Goal: Task Accomplishment & Management: Complete application form

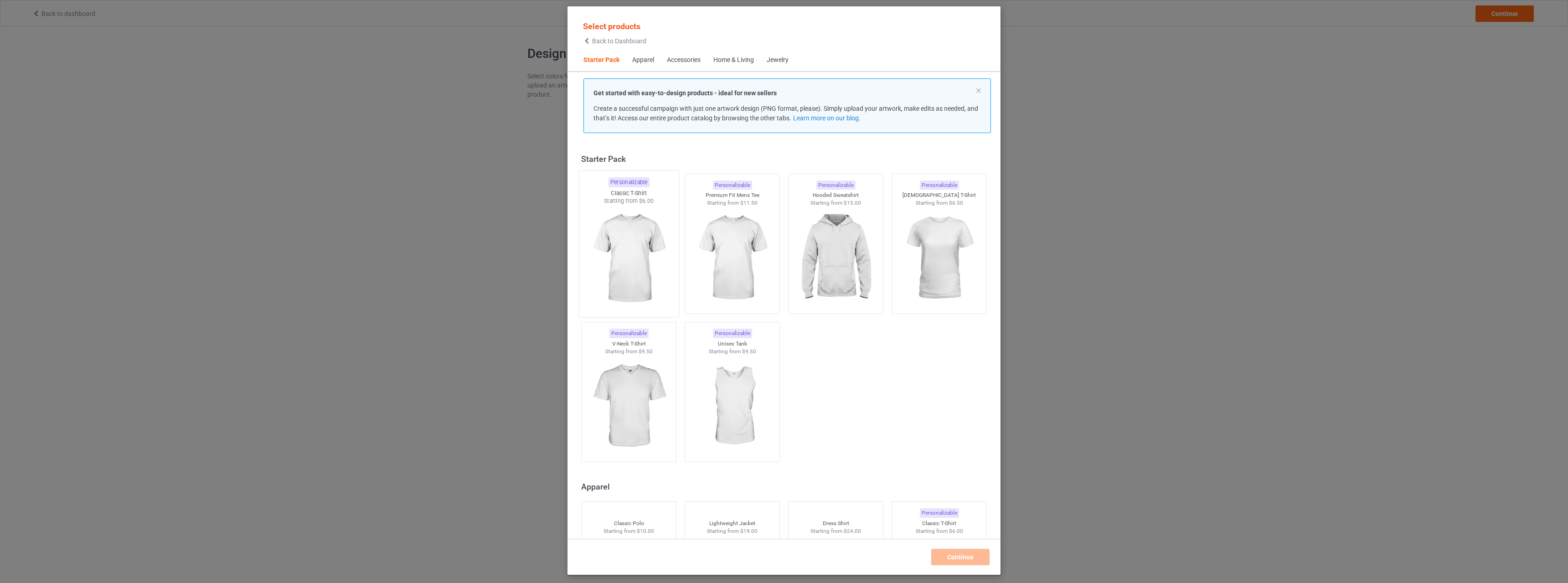
click at [626, 236] on img at bounding box center [628, 259] width 86 height 107
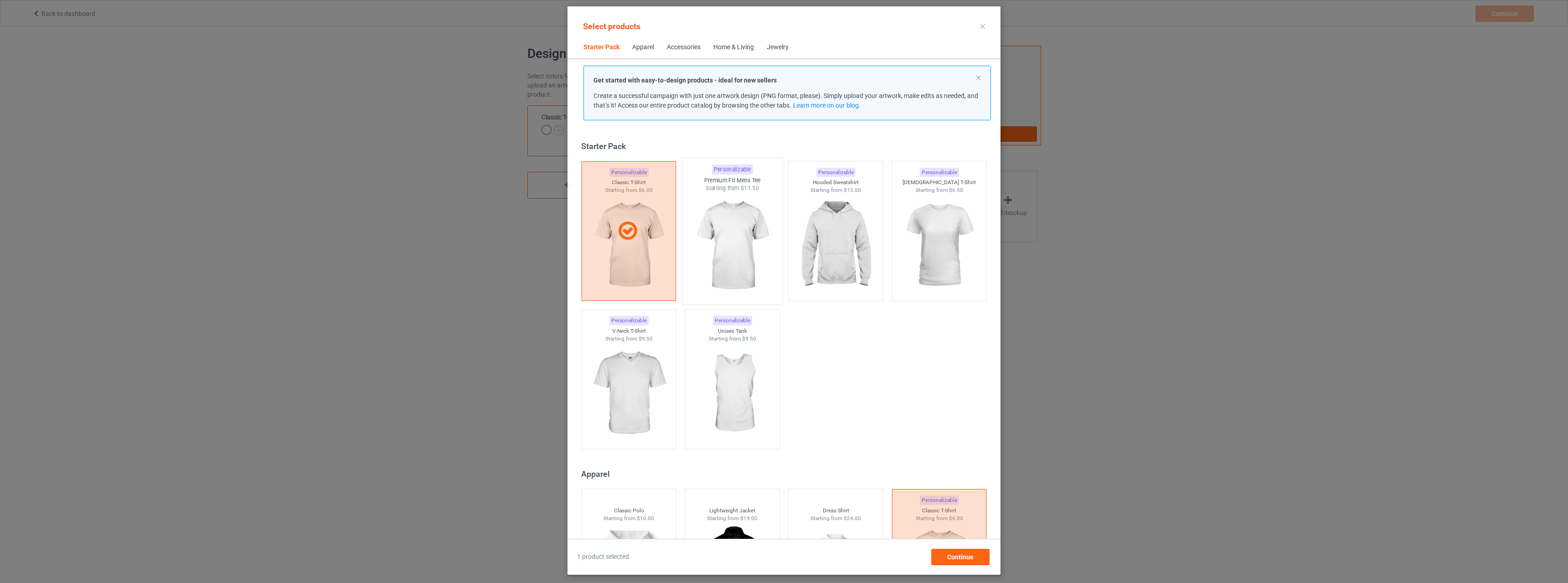
click at [730, 237] on img at bounding box center [731, 246] width 86 height 107
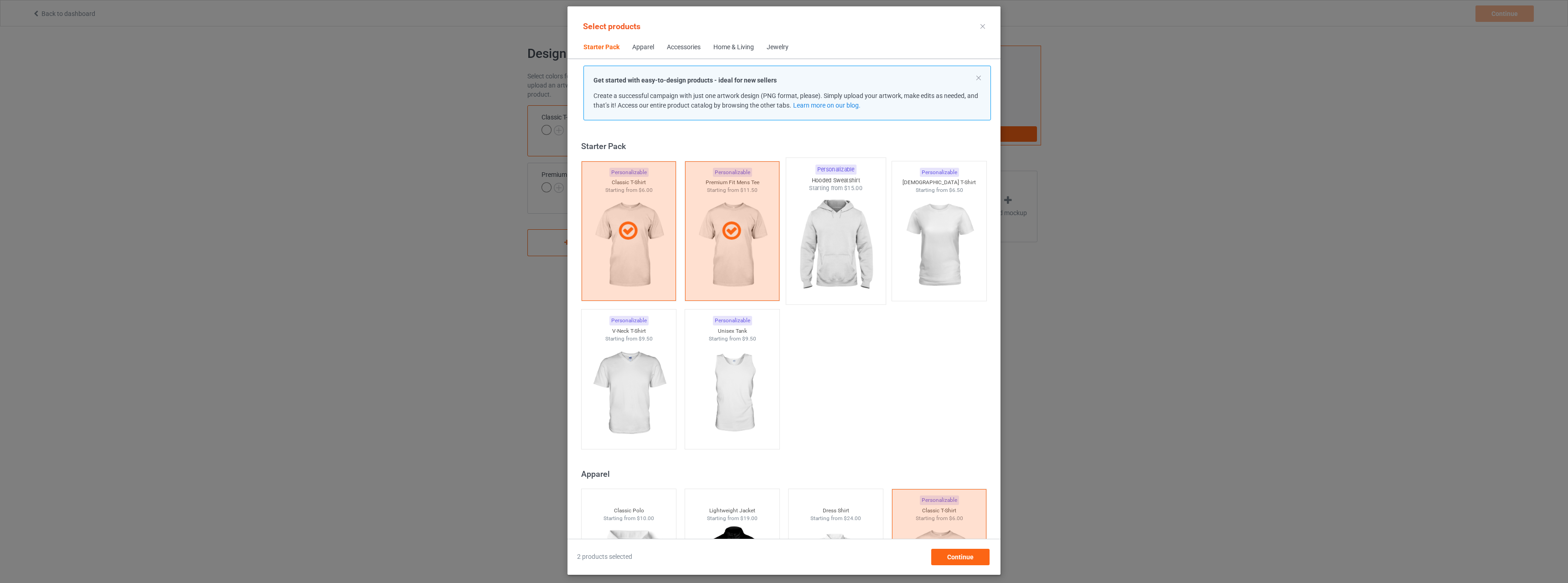
click at [820, 236] on img at bounding box center [835, 246] width 86 height 107
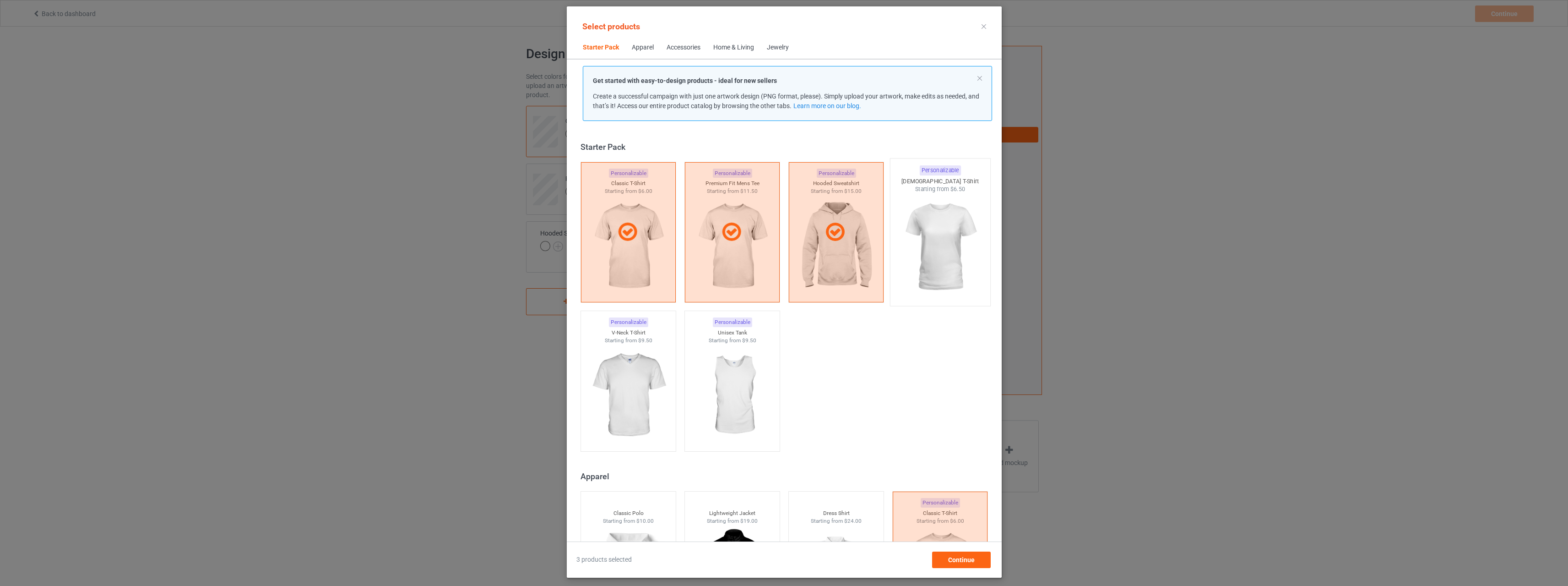
click at [926, 227] on img at bounding box center [940, 247] width 86 height 108
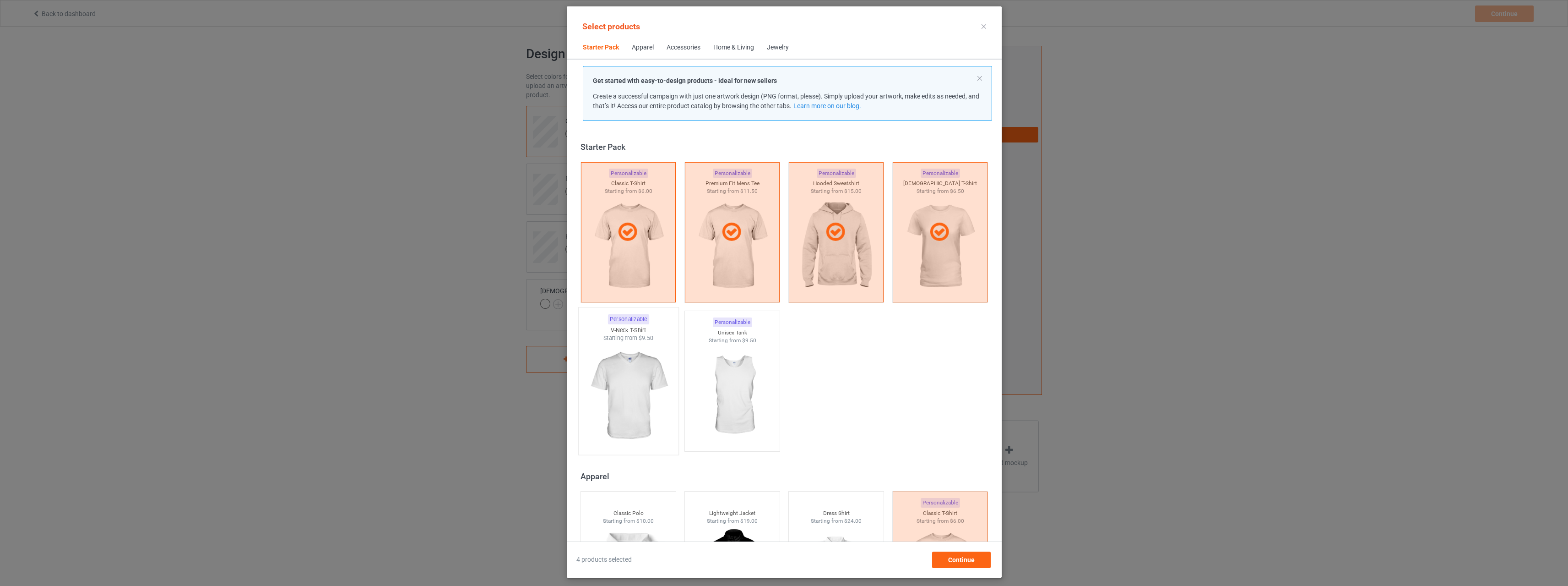
click at [607, 368] on img at bounding box center [628, 396] width 86 height 108
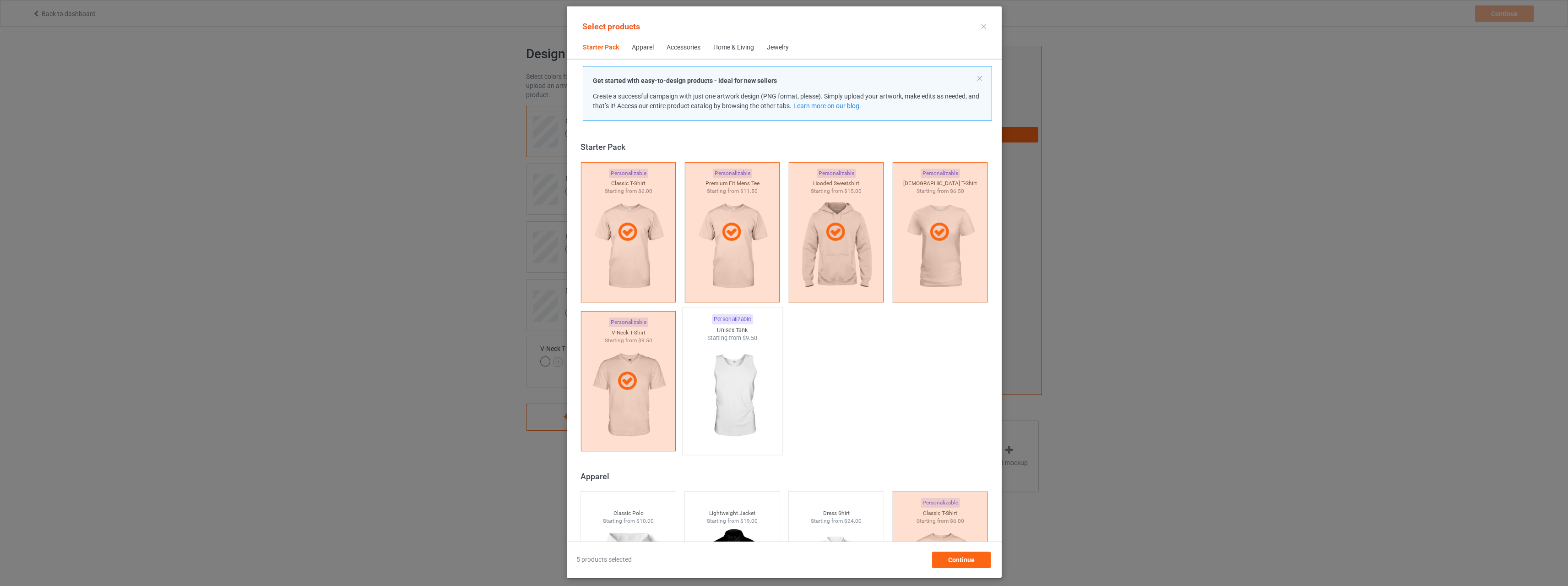
click at [711, 378] on img at bounding box center [732, 396] width 86 height 108
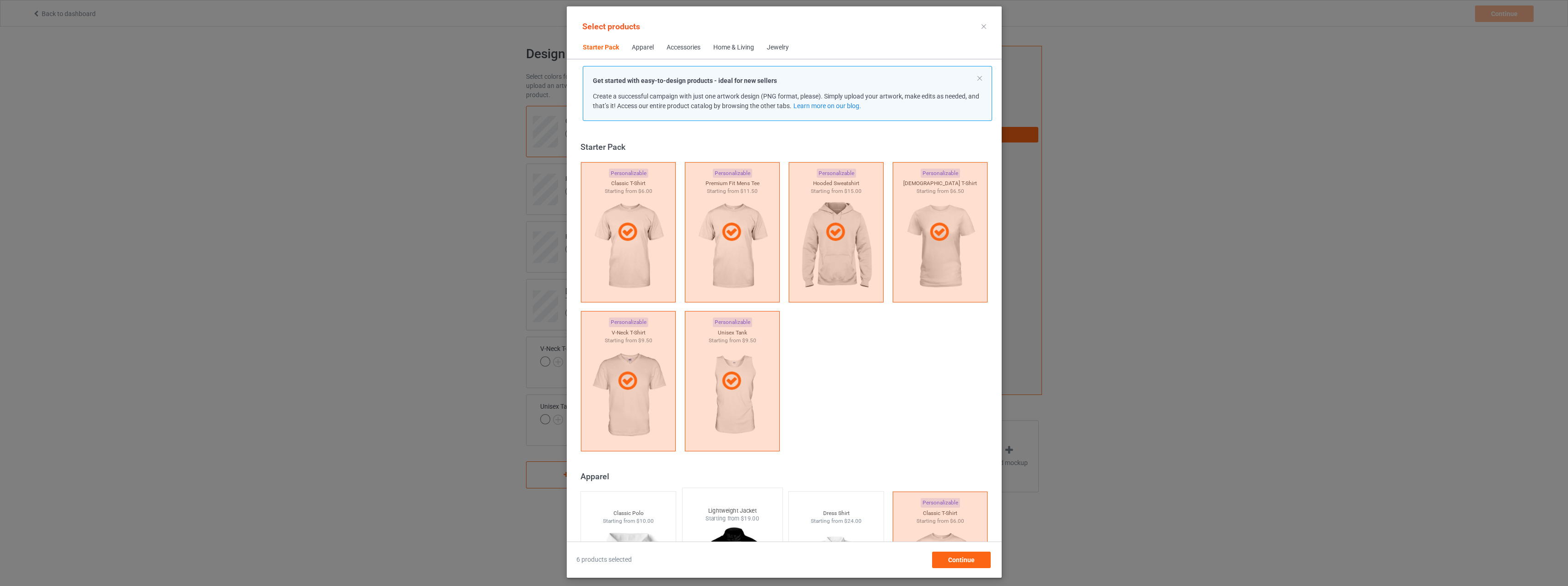
scroll to position [275, 0]
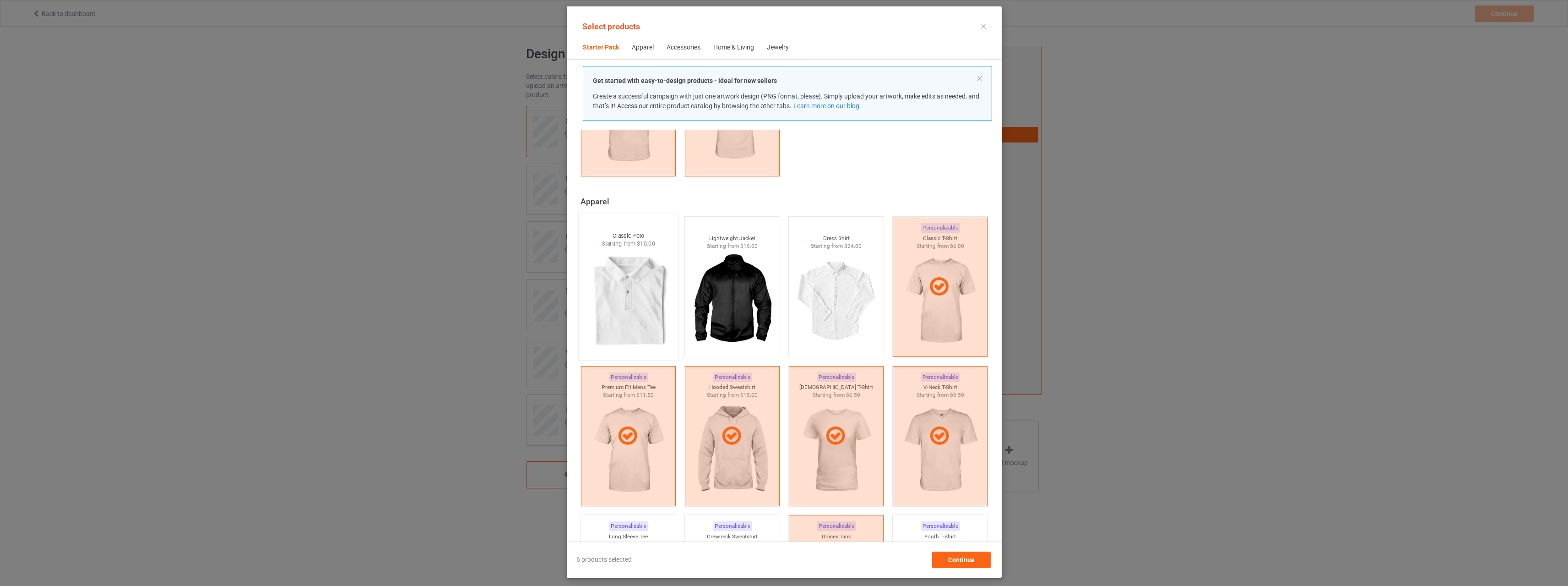
drag, startPoint x: 621, startPoint y: 300, endPoint x: 741, endPoint y: 301, distance: 120.0
click at [621, 300] on img at bounding box center [628, 301] width 86 height 108
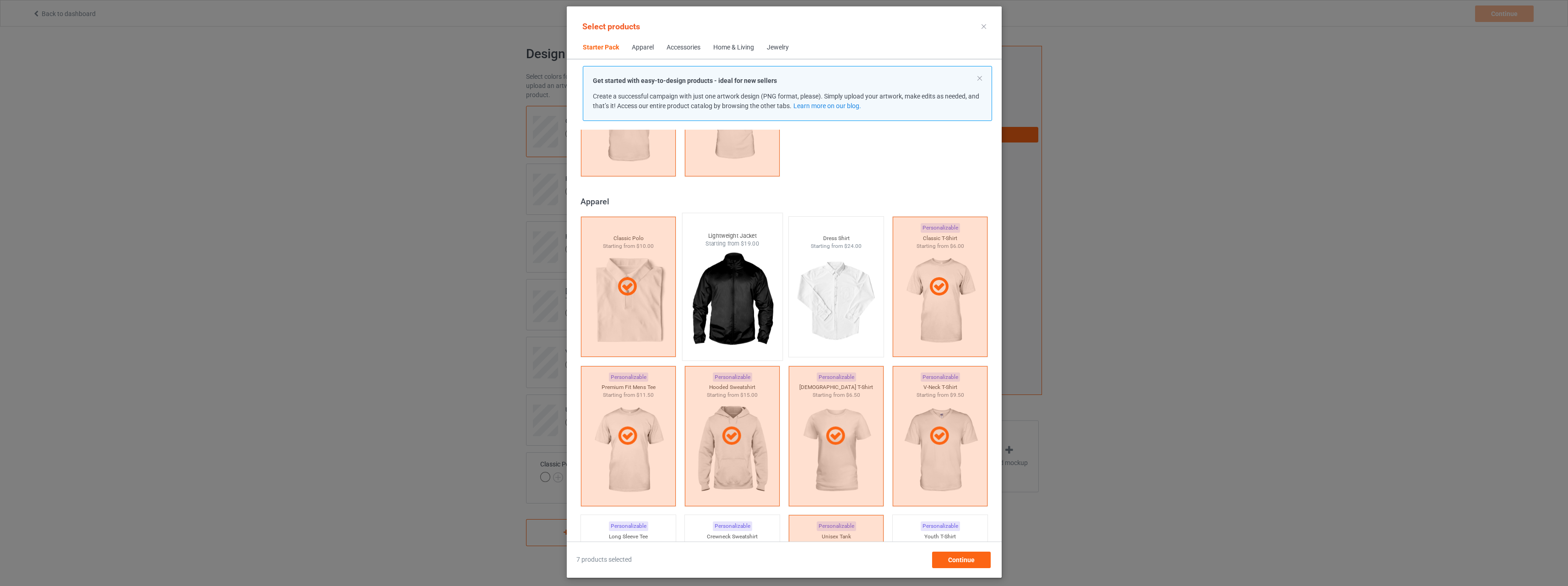
click at [745, 300] on img at bounding box center [732, 301] width 86 height 108
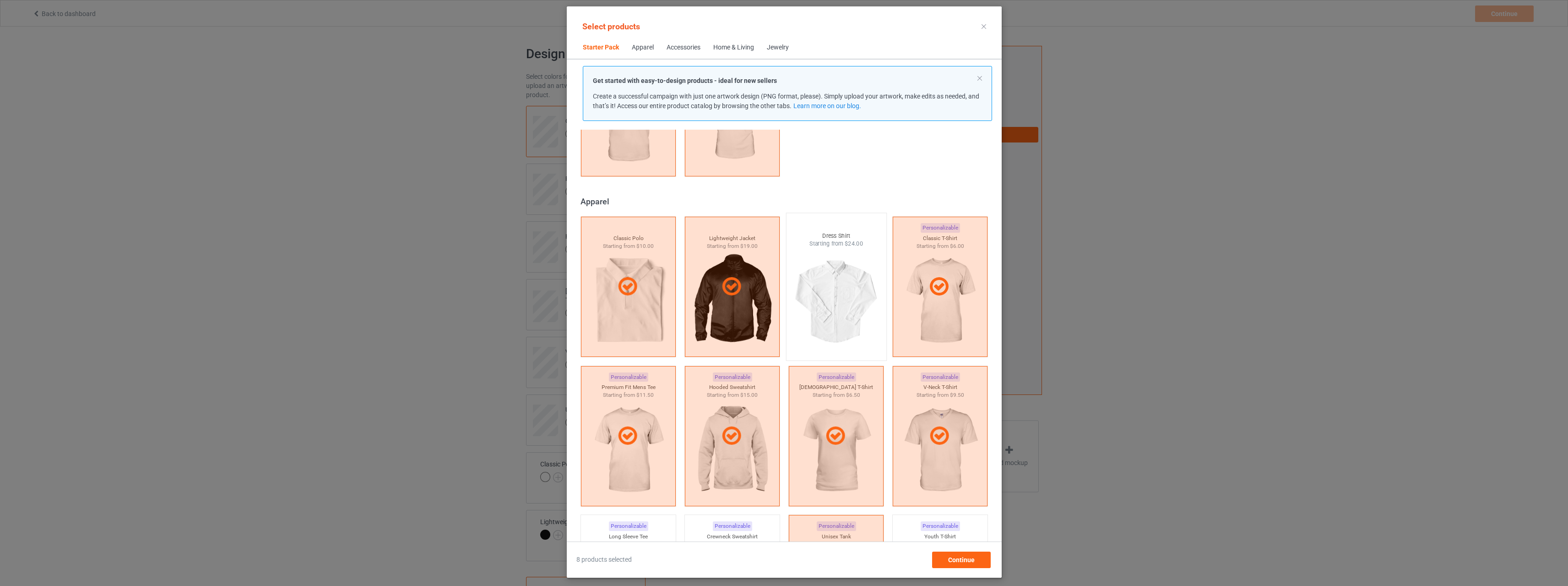
click at [851, 296] on img at bounding box center [836, 301] width 86 height 108
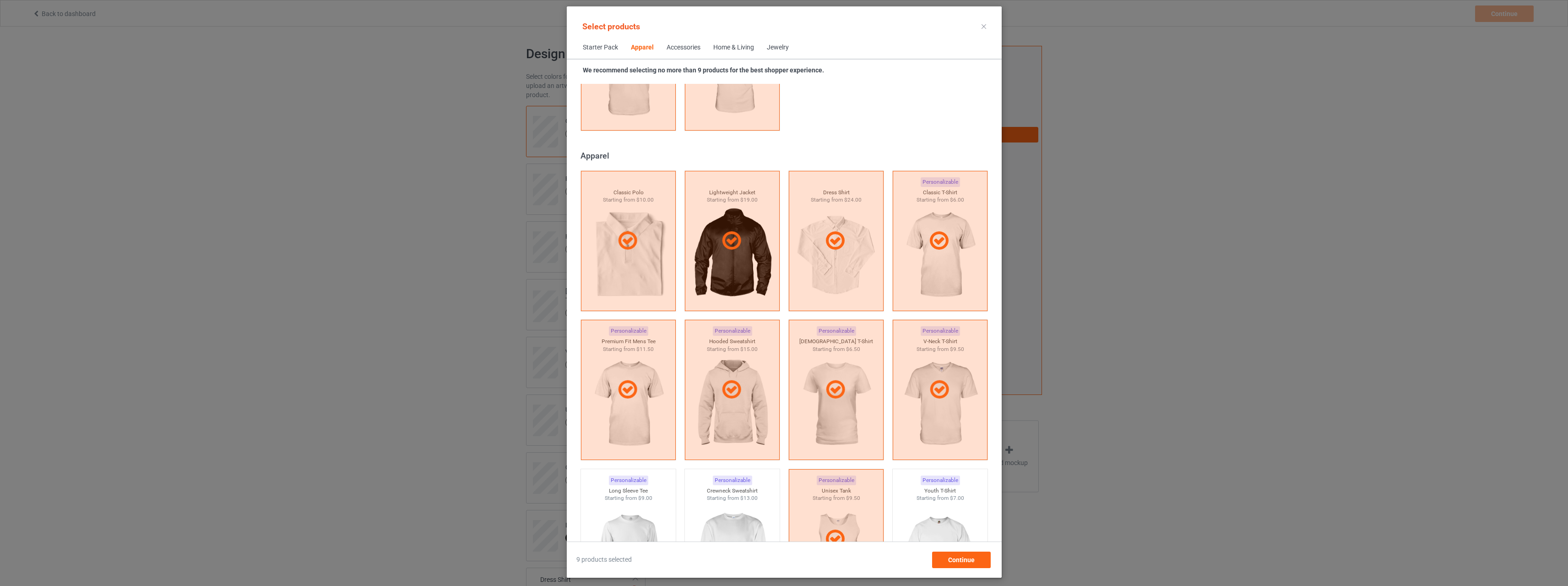
scroll to position [595, 0]
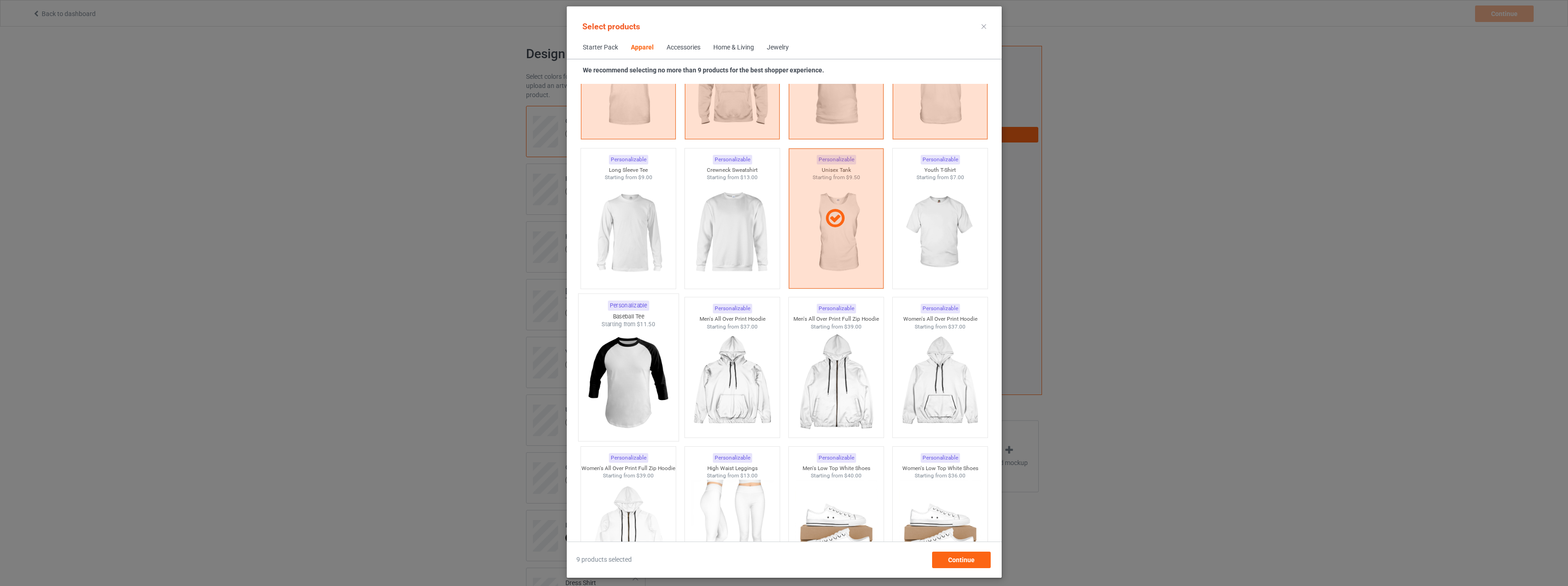
click at [600, 370] on img at bounding box center [628, 382] width 86 height 108
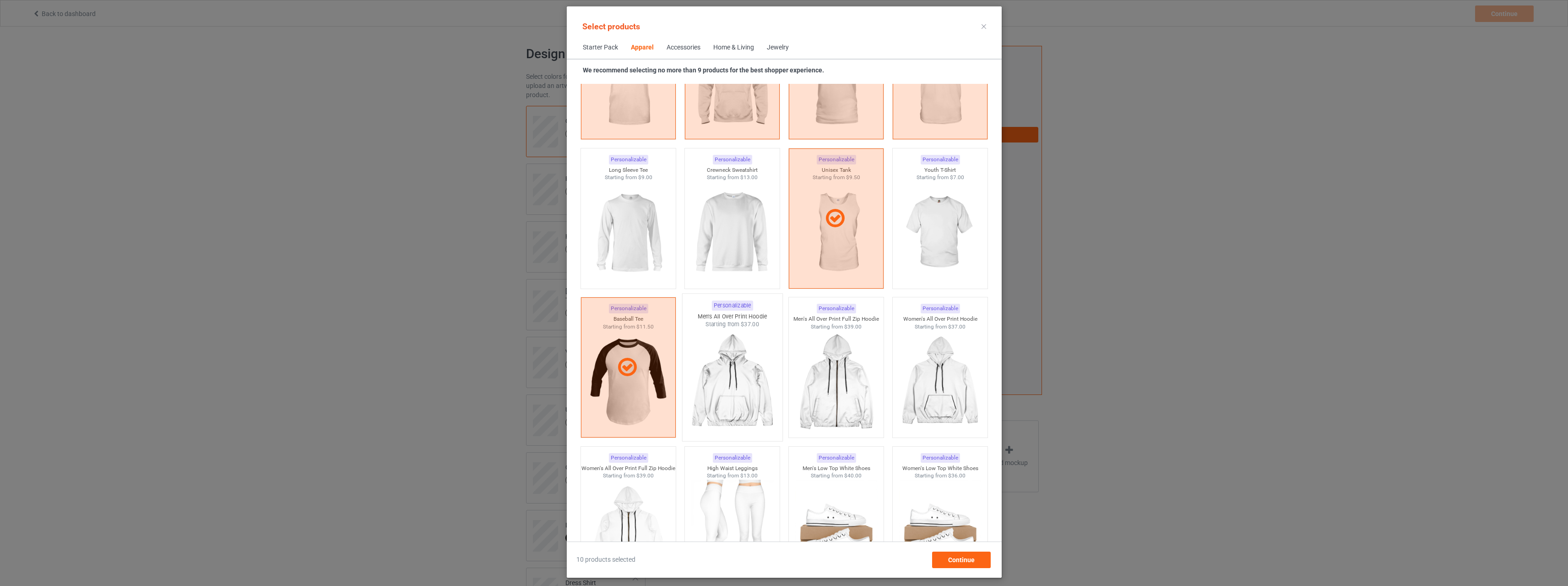
click at [714, 373] on img at bounding box center [732, 382] width 86 height 108
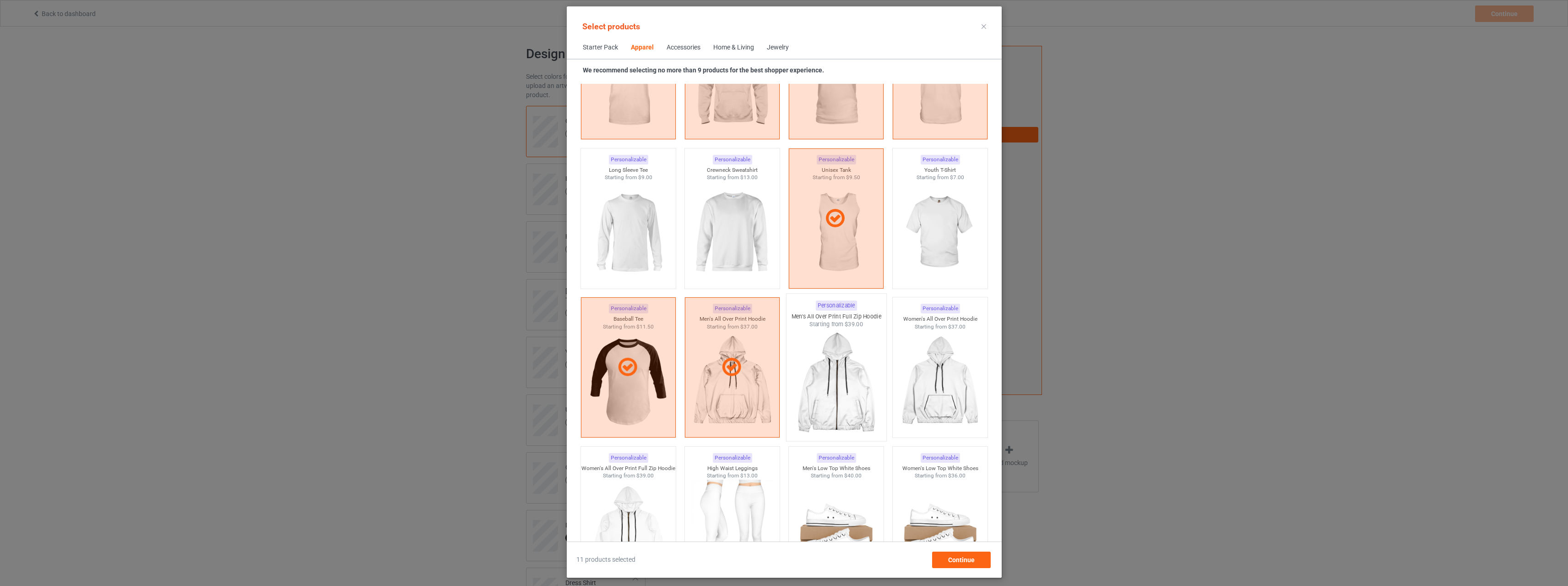
click at [847, 376] on img at bounding box center [836, 382] width 86 height 108
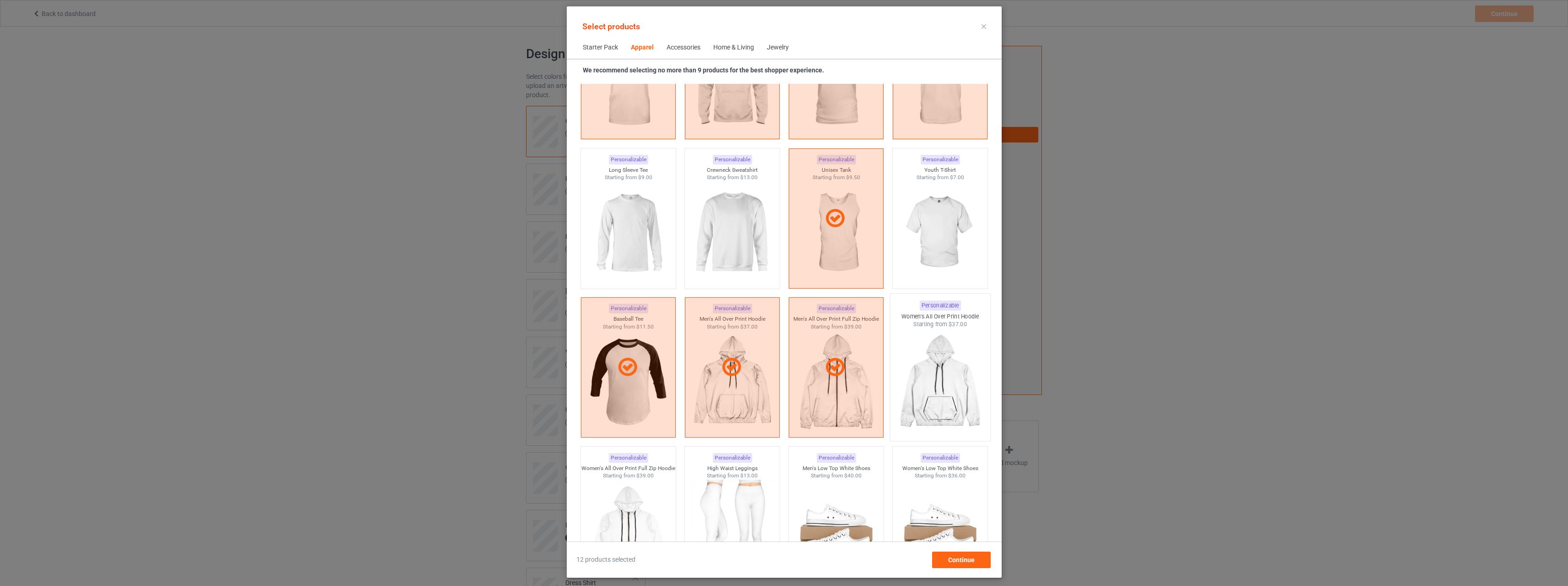
click at [950, 378] on img at bounding box center [940, 382] width 86 height 108
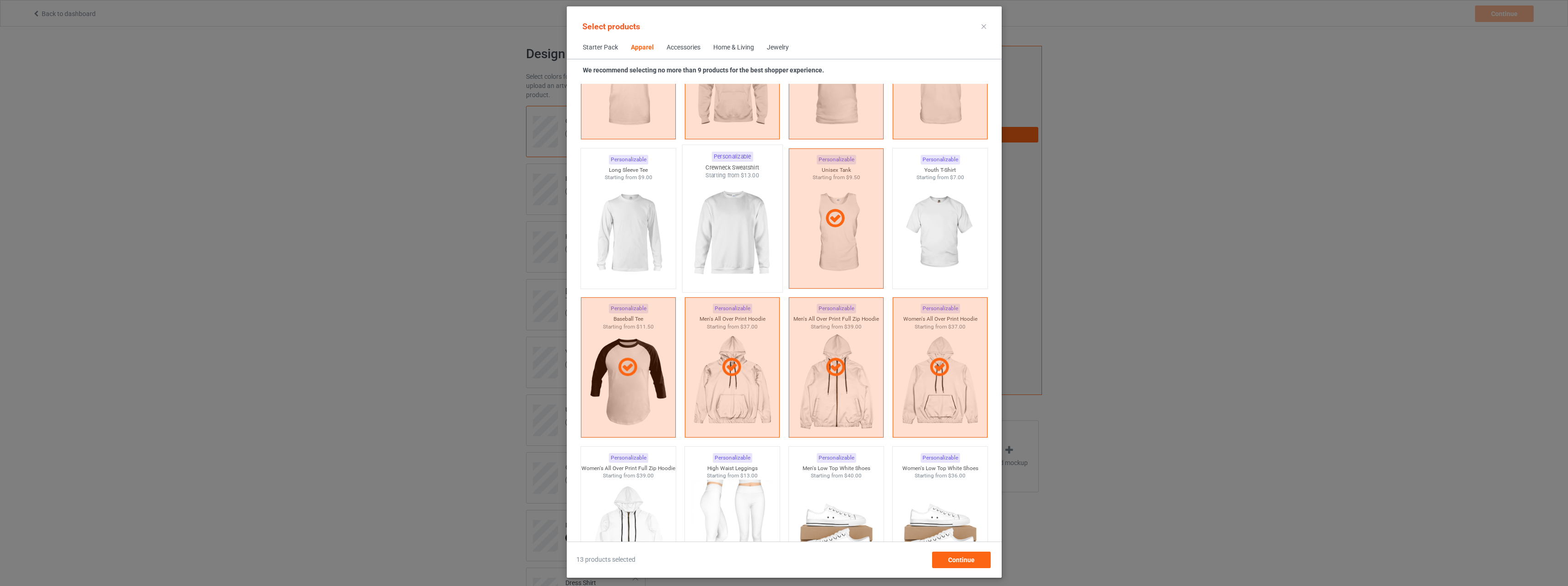
click at [731, 241] on img at bounding box center [732, 233] width 86 height 108
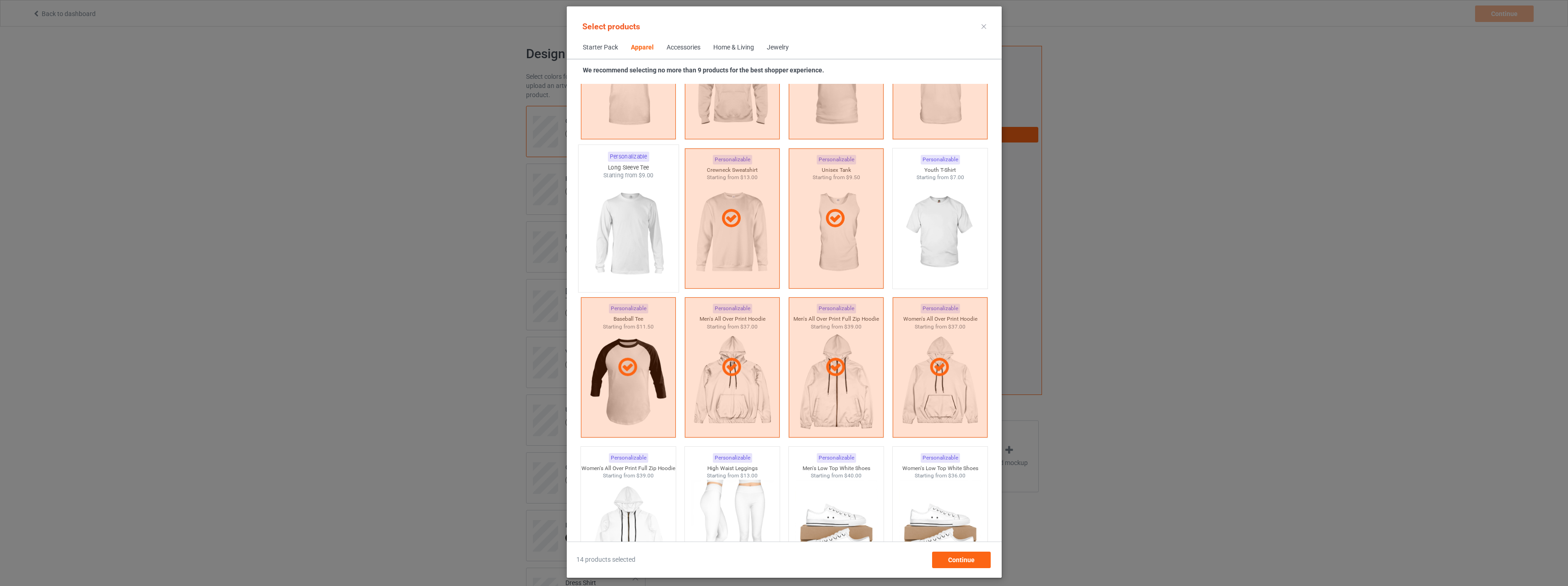
click at [662, 238] on img at bounding box center [628, 233] width 86 height 108
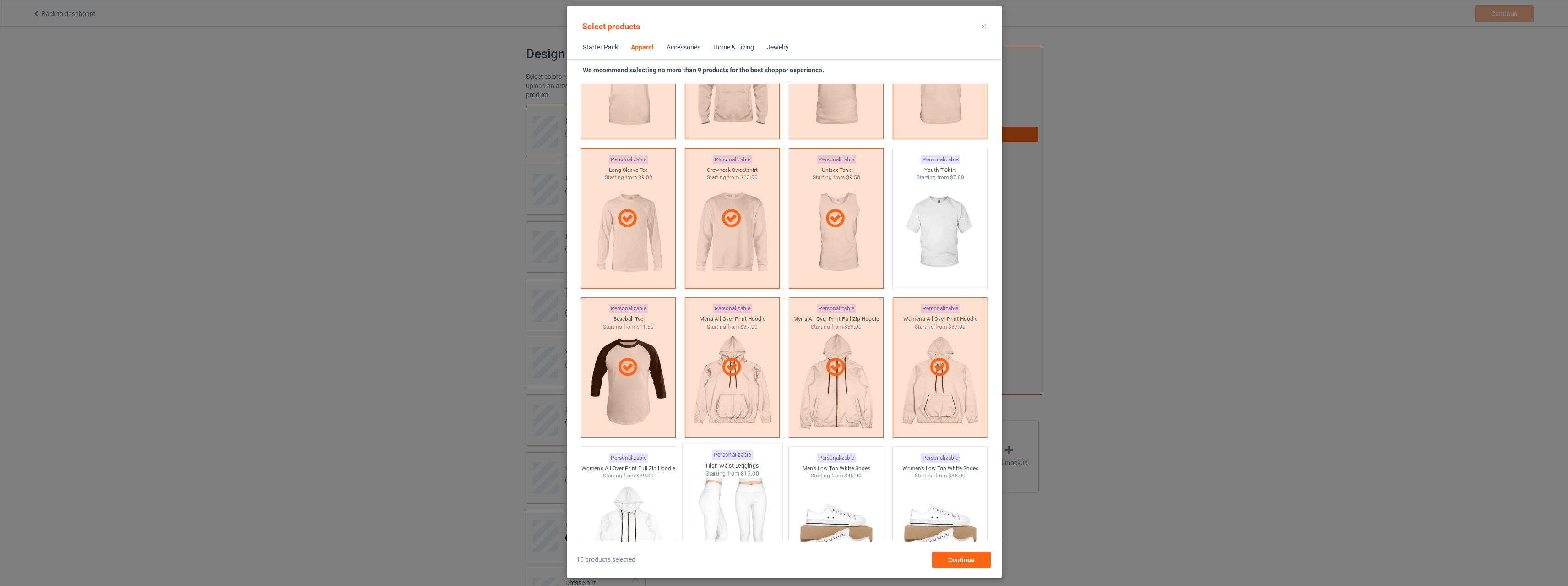
scroll to position [870, 0]
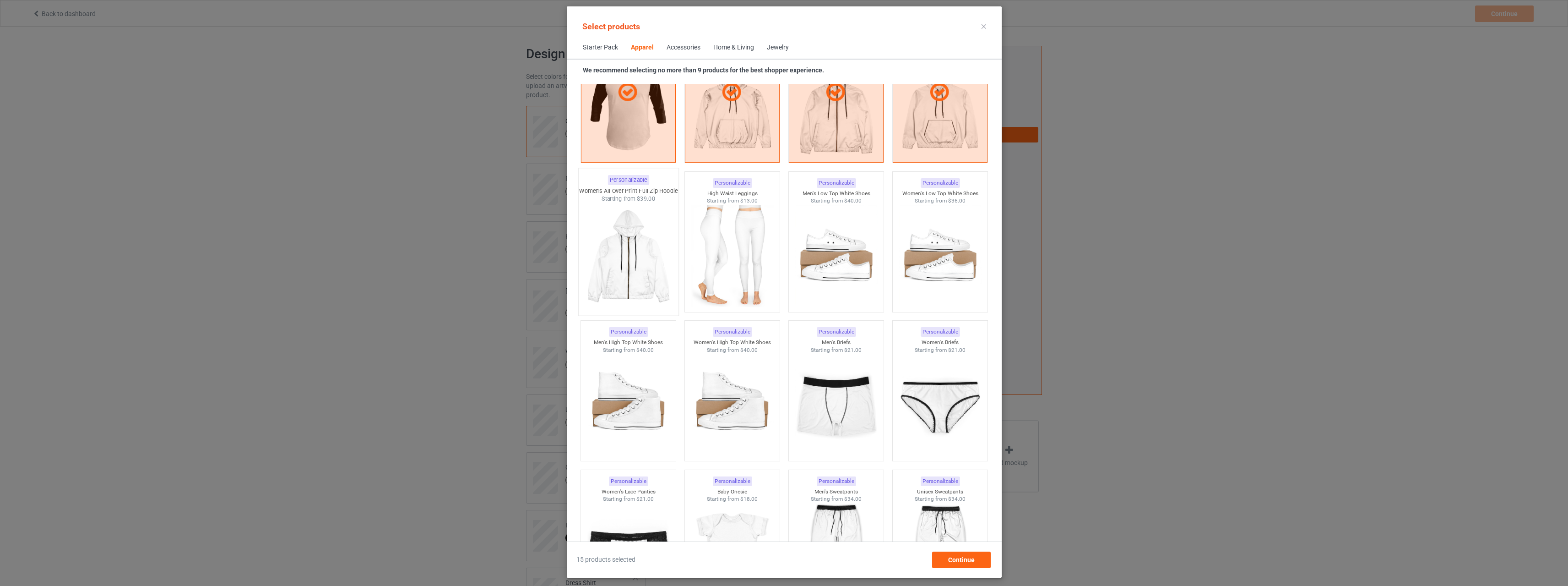
click at [632, 269] on img at bounding box center [628, 256] width 86 height 108
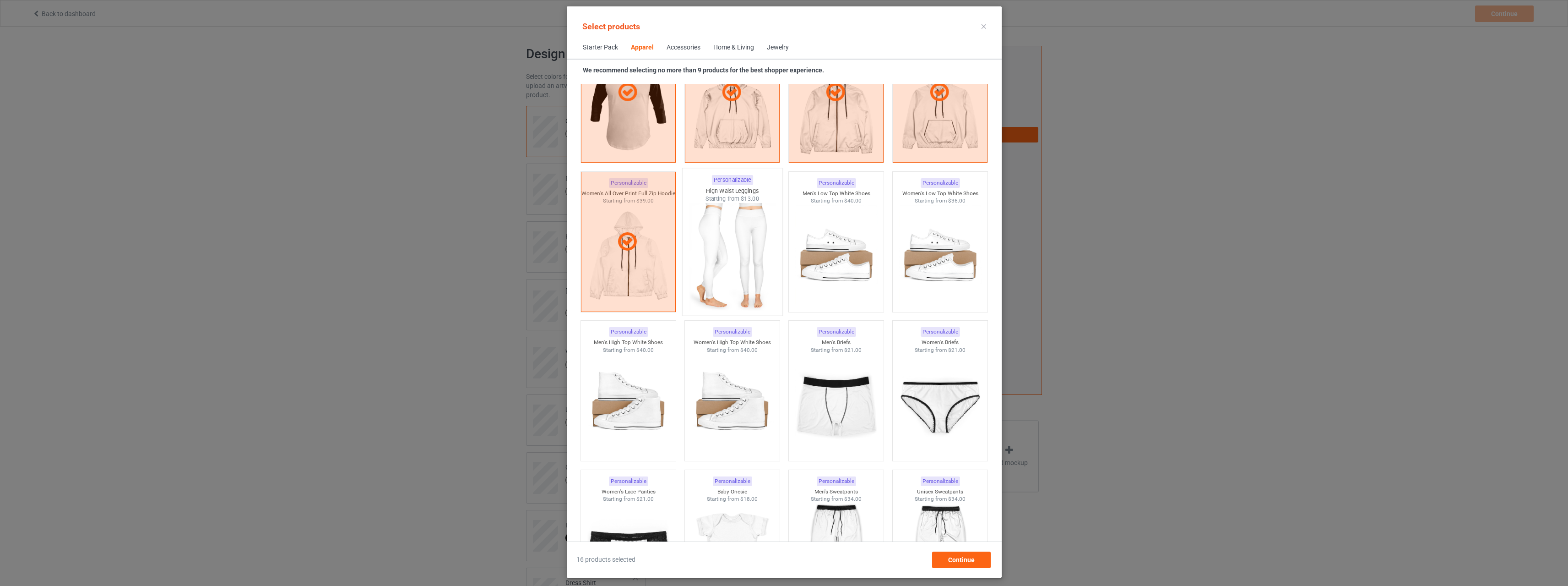
click at [731, 258] on img at bounding box center [732, 256] width 86 height 108
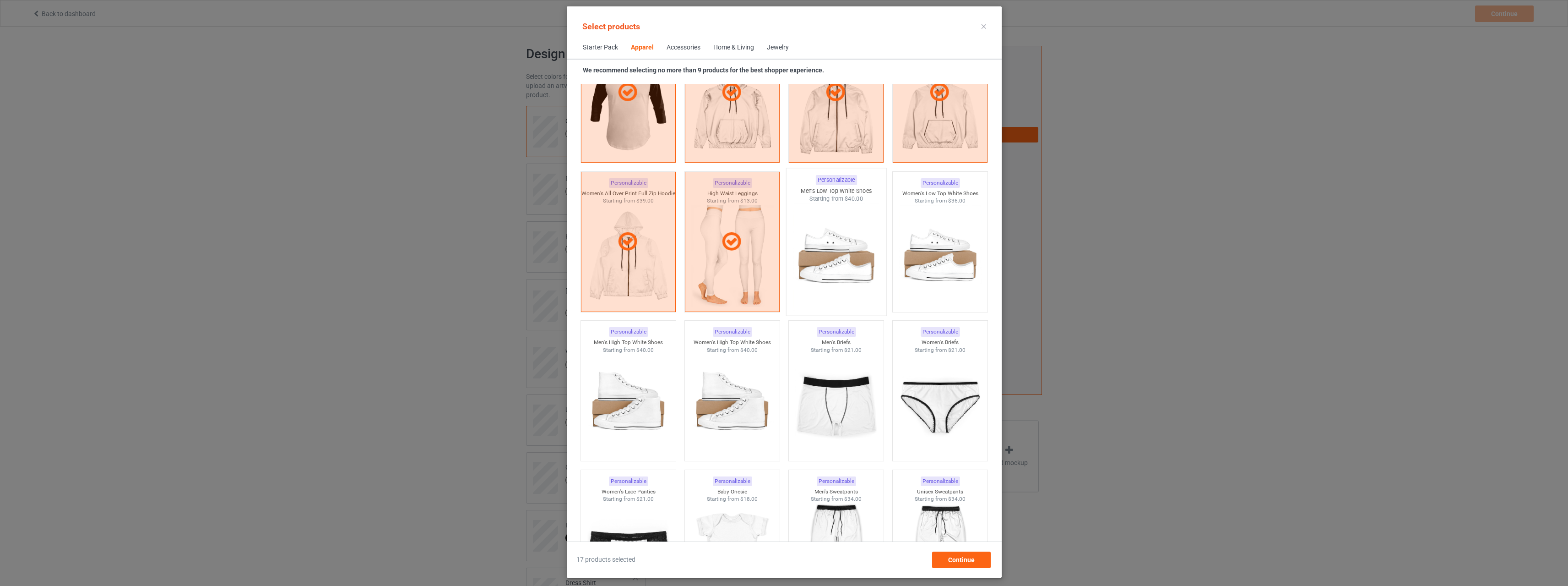
click at [836, 250] on img at bounding box center [836, 256] width 86 height 108
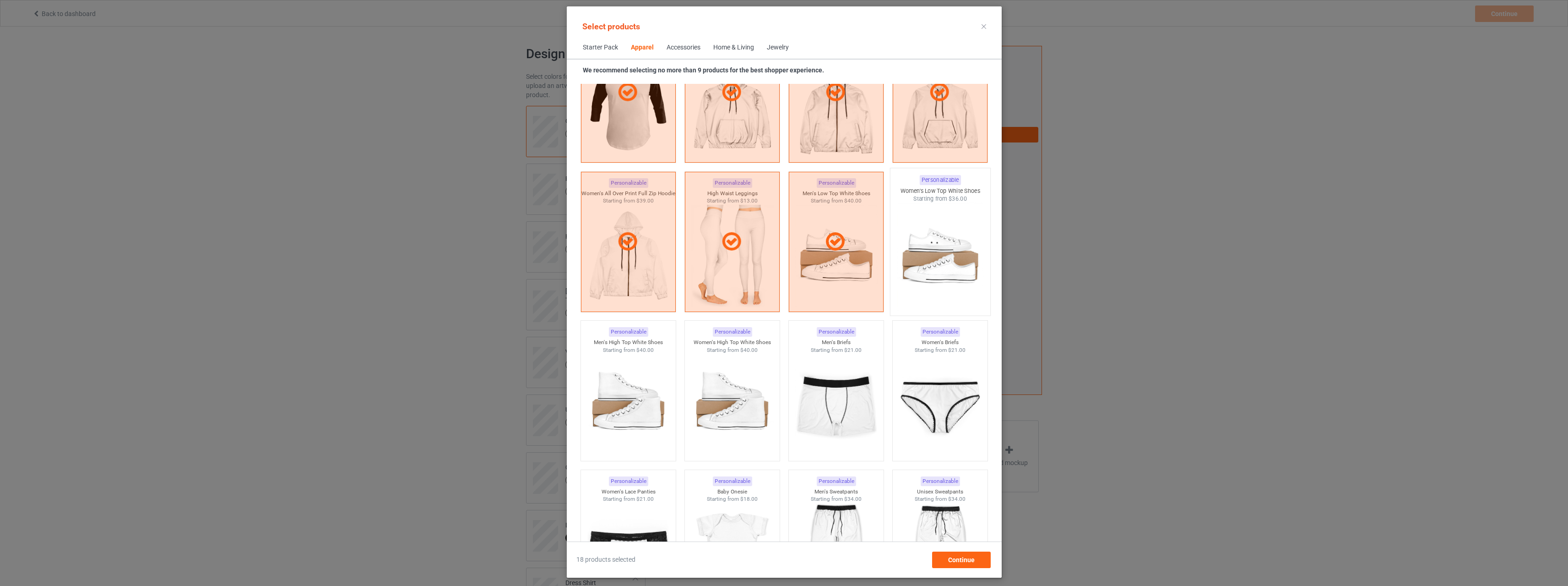
click at [915, 248] on img at bounding box center [940, 256] width 86 height 108
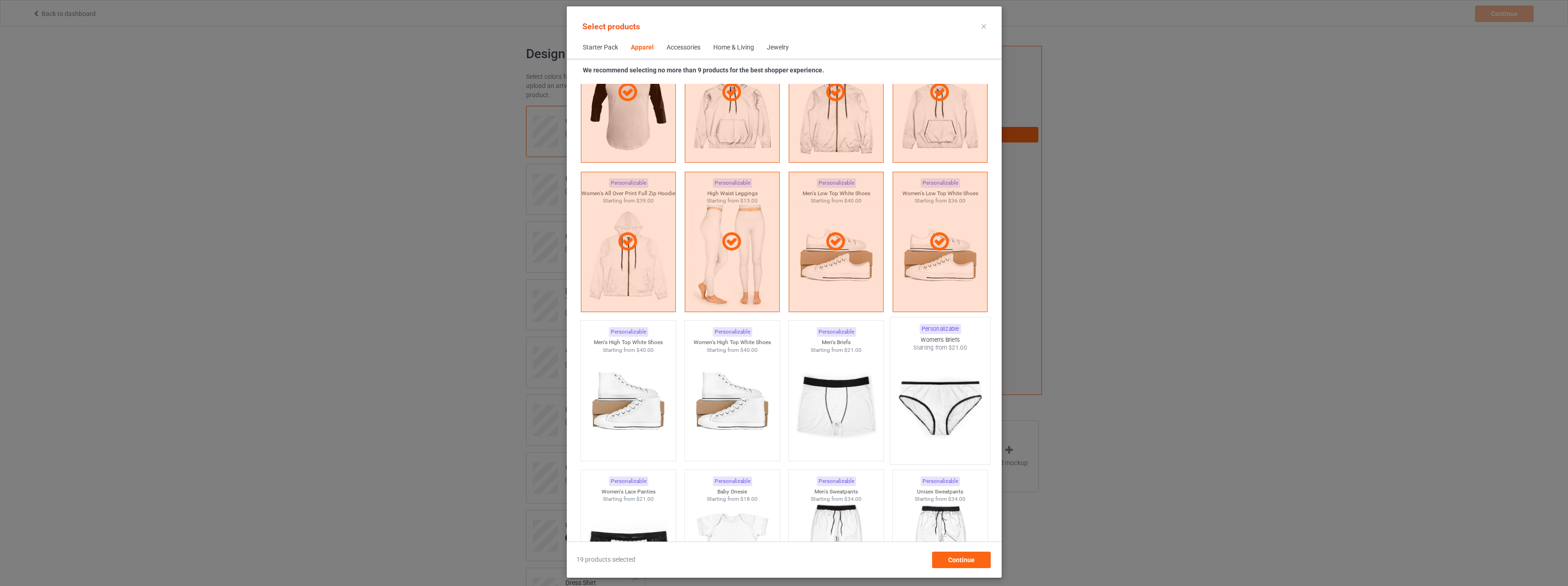
click at [926, 351] on div "Starting from $21.00" at bounding box center [940, 348] width 100 height 8
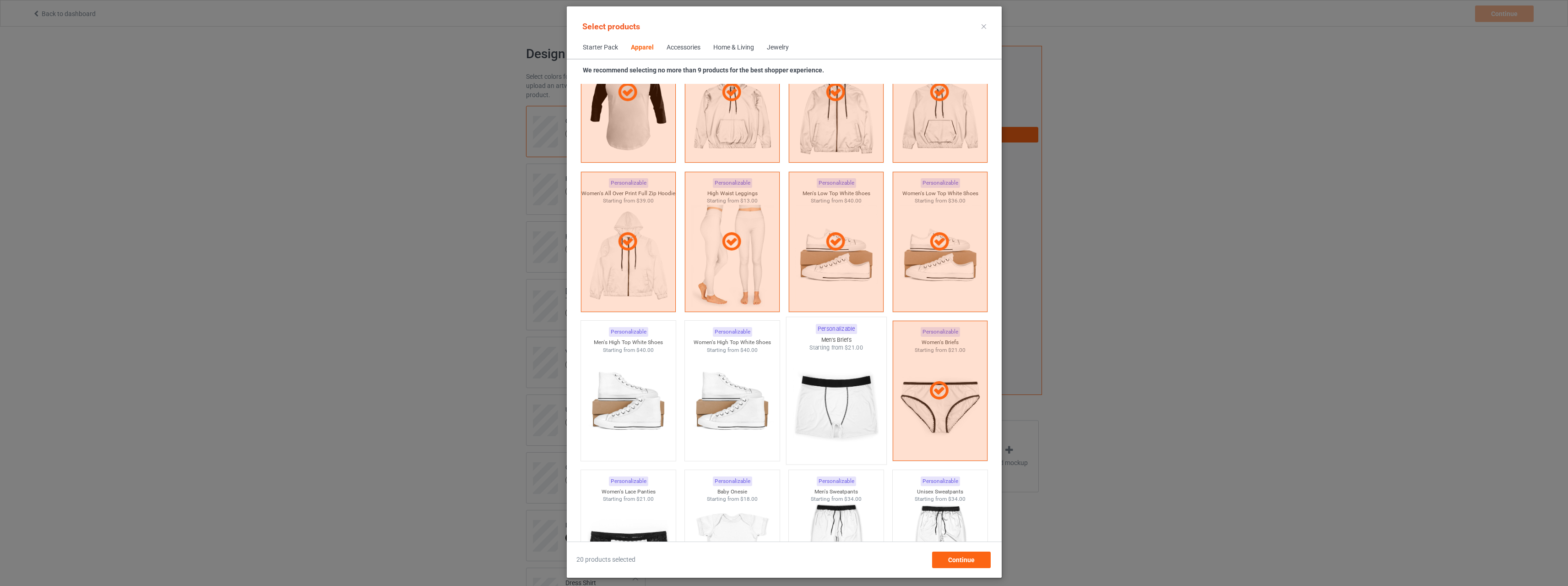
click at [816, 375] on img at bounding box center [836, 405] width 86 height 108
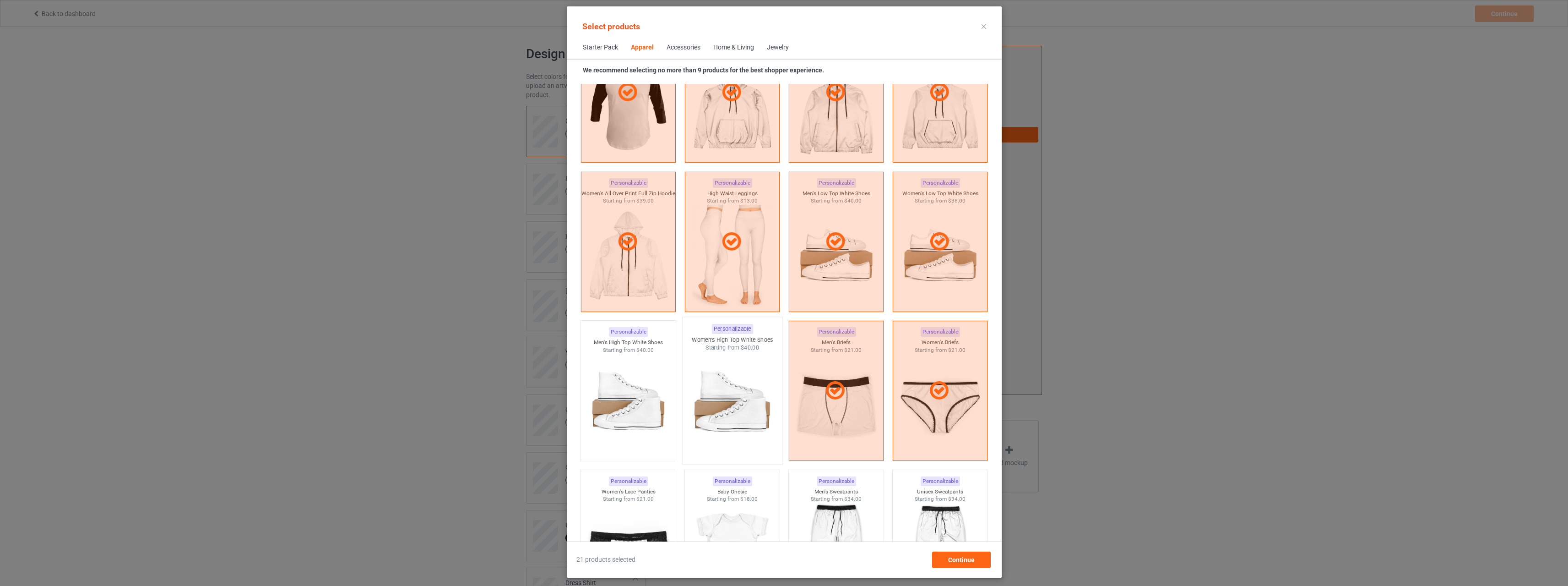
click at [704, 385] on img at bounding box center [732, 405] width 86 height 108
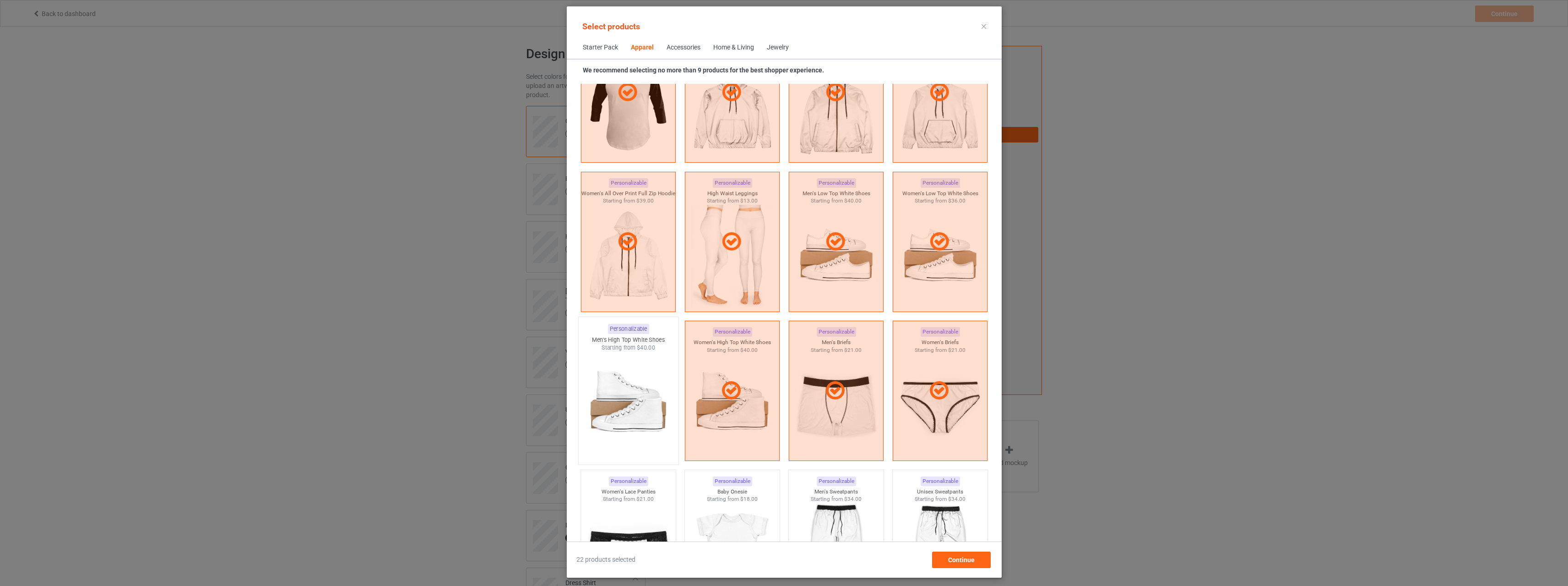
click at [606, 390] on img at bounding box center [628, 405] width 86 height 108
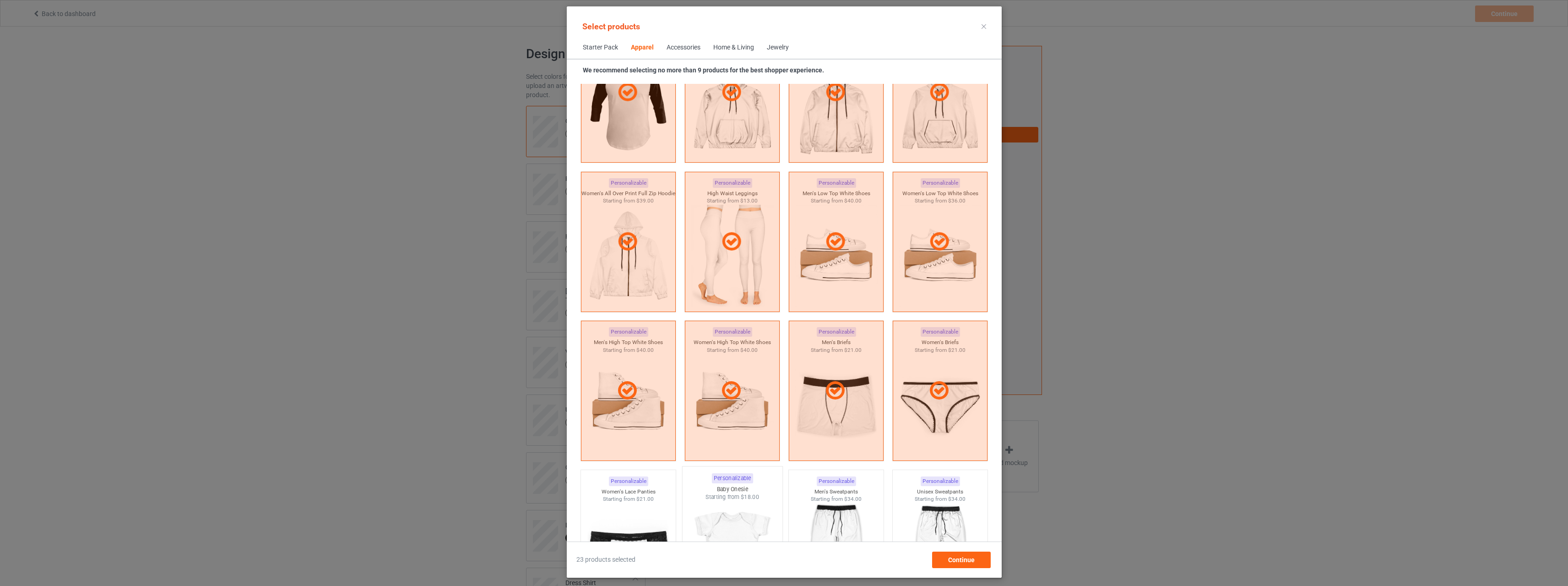
scroll to position [1145, 0]
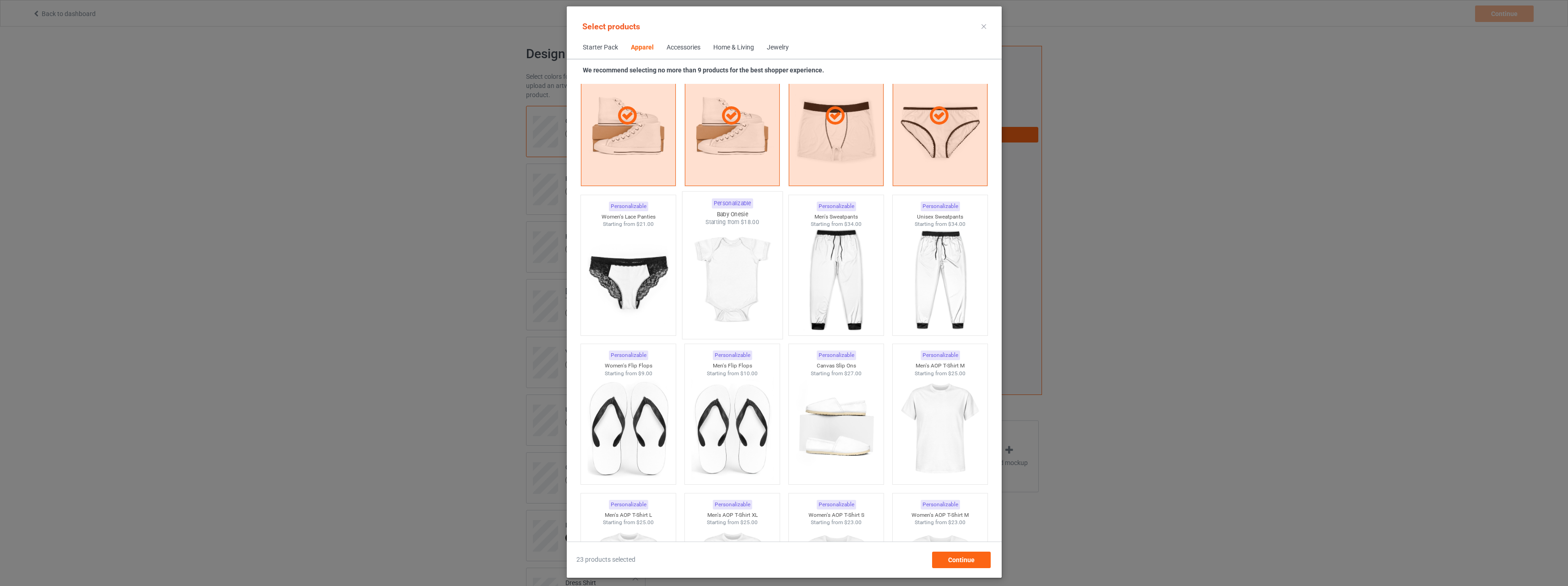
drag, startPoint x: 640, startPoint y: 267, endPoint x: 753, endPoint y: 264, distance: 113.0
click at [641, 267] on img at bounding box center [628, 279] width 82 height 102
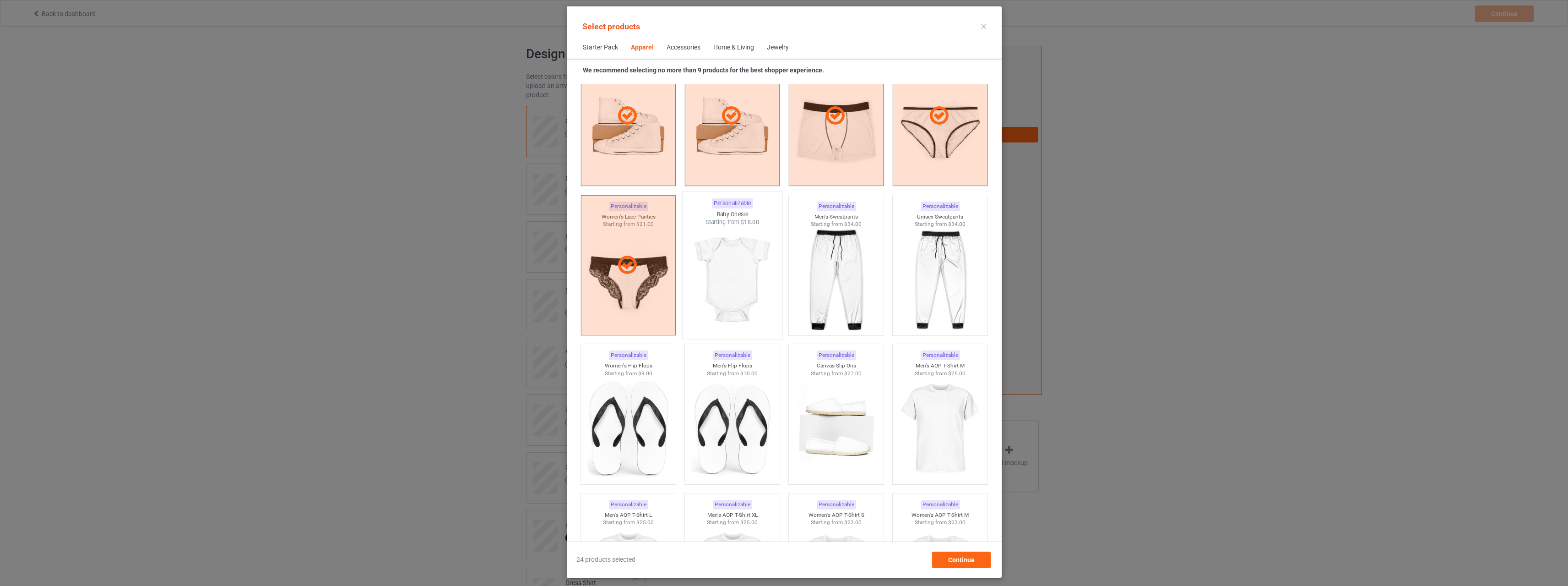
click at [754, 264] on img at bounding box center [732, 279] width 86 height 108
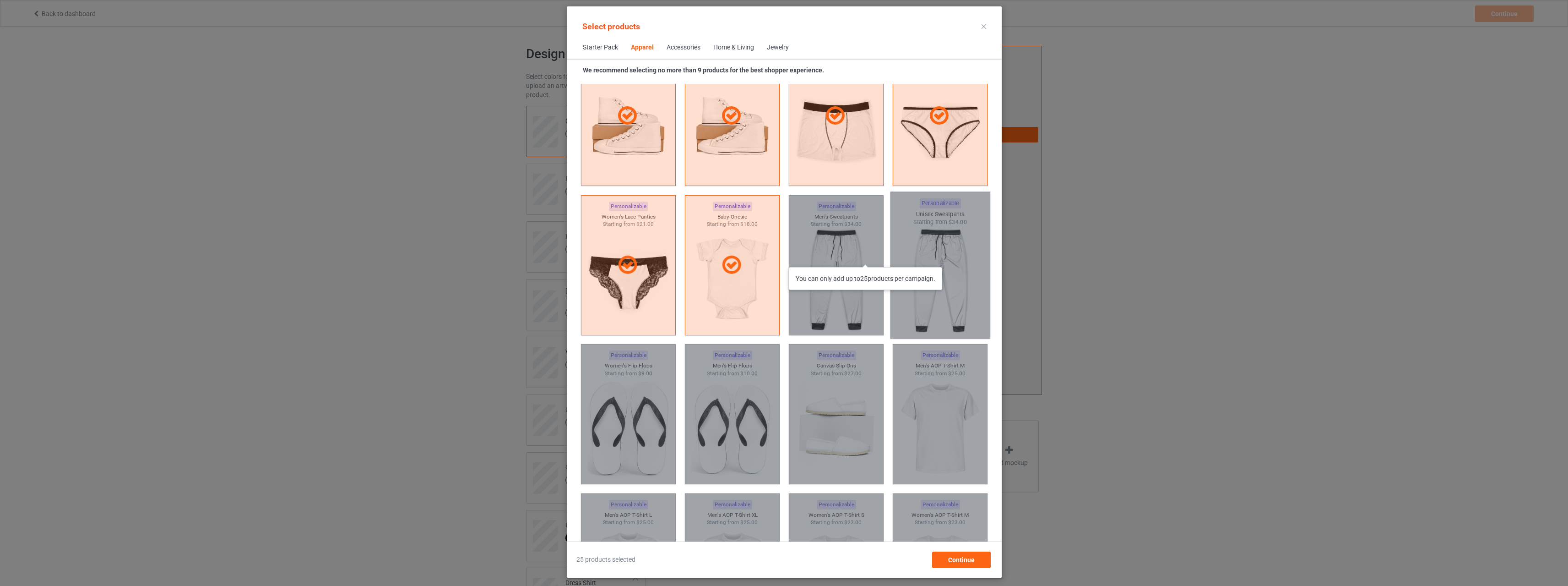
click at [868, 258] on div "You can only add up to 25 products per campaign." at bounding box center [836, 265] width 95 height 140
click at [945, 262] on div "You can only add up to 25 products per campaign." at bounding box center [940, 265] width 100 height 147
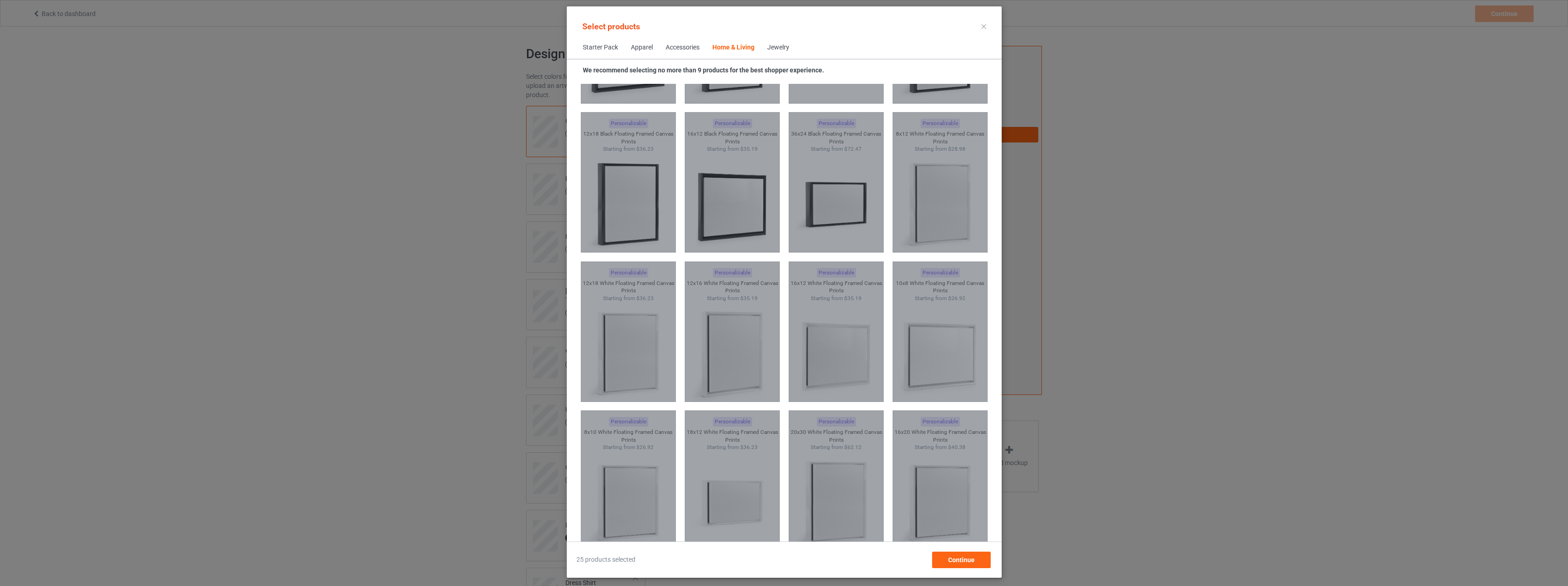
scroll to position [9503, 0]
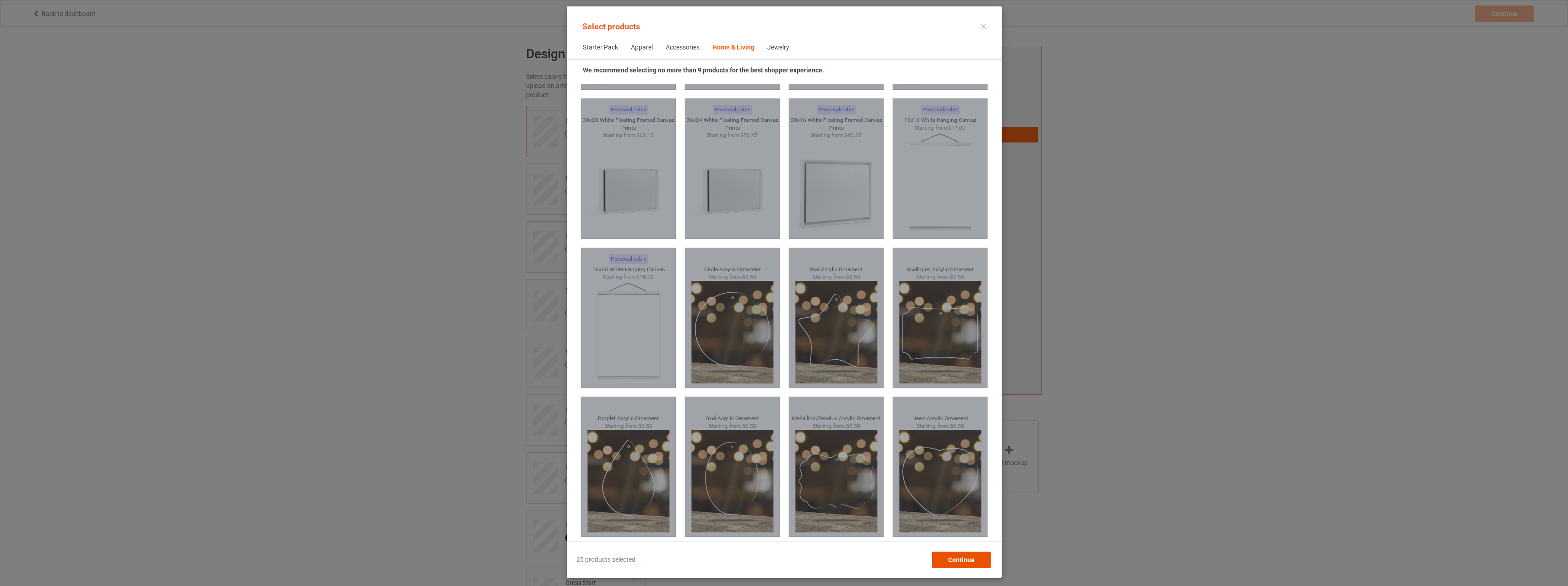
click at [957, 560] on span "Continue" at bounding box center [961, 559] width 26 height 7
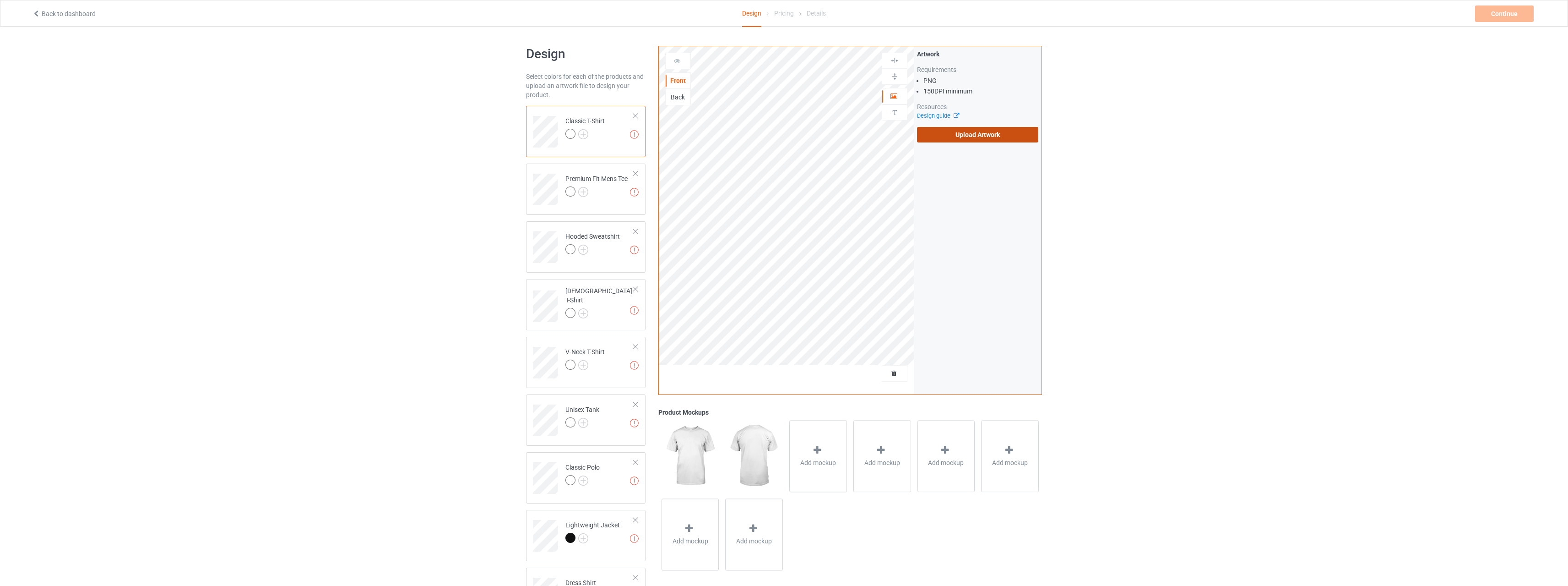
click at [988, 136] on label "Upload Artwork" at bounding box center [978, 134] width 121 height 16
click at [0, 0] on input "Upload Artwork" at bounding box center [0, 0] width 0 height 0
click at [929, 117] on link "Design guide" at bounding box center [938, 116] width 42 height 7
click at [894, 113] on img at bounding box center [895, 112] width 9 height 9
click at [51, 17] on link "Back to dashboard" at bounding box center [64, 13] width 63 height 7
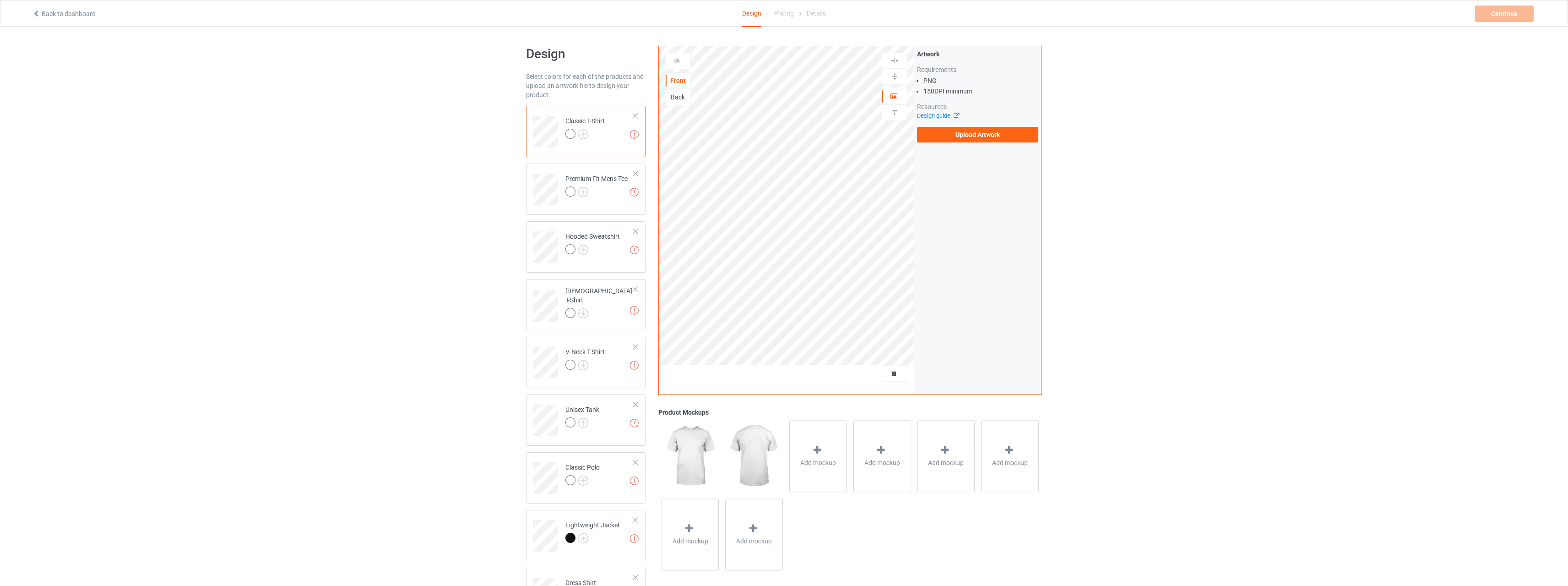
click at [635, 111] on td "Missing artworks Classic T-Shirt" at bounding box center [599, 128] width 78 height 38
click at [63, 15] on link "Back to dashboard" at bounding box center [64, 13] width 63 height 7
